Goal: Transaction & Acquisition: Subscribe to service/newsletter

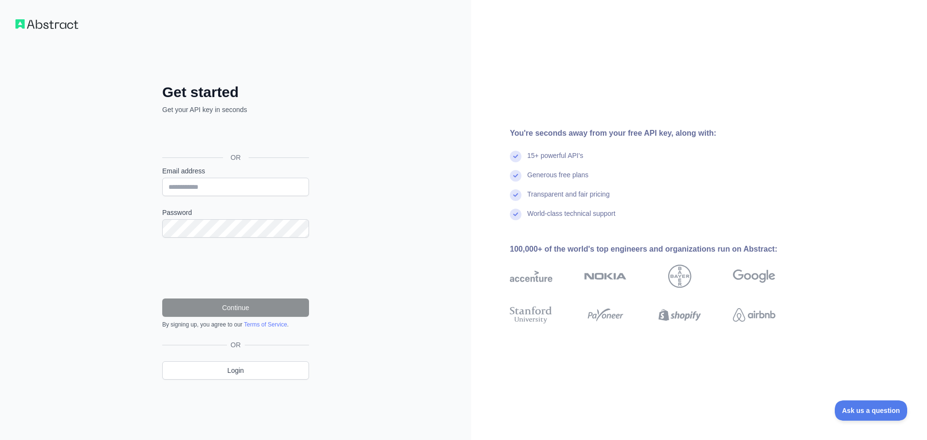
click at [59, 26] on img at bounding box center [46, 24] width 63 height 10
click at [64, 24] on img at bounding box center [46, 24] width 63 height 10
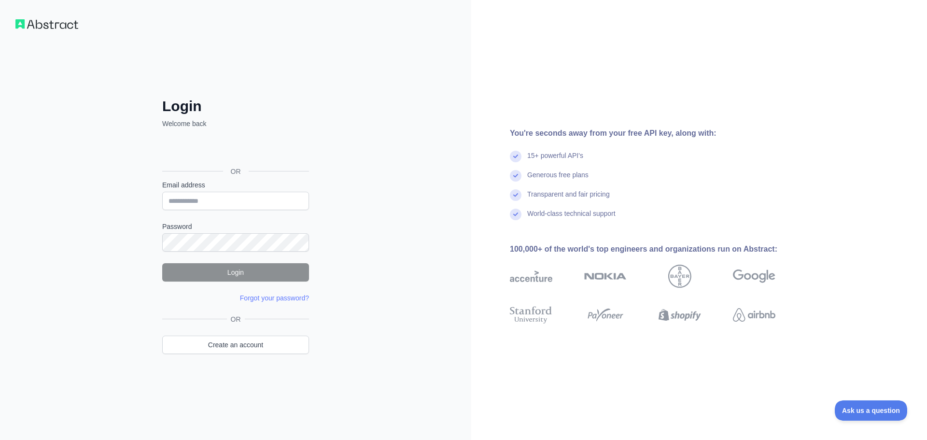
click at [69, 25] on img at bounding box center [46, 24] width 63 height 10
